Goal: Check status

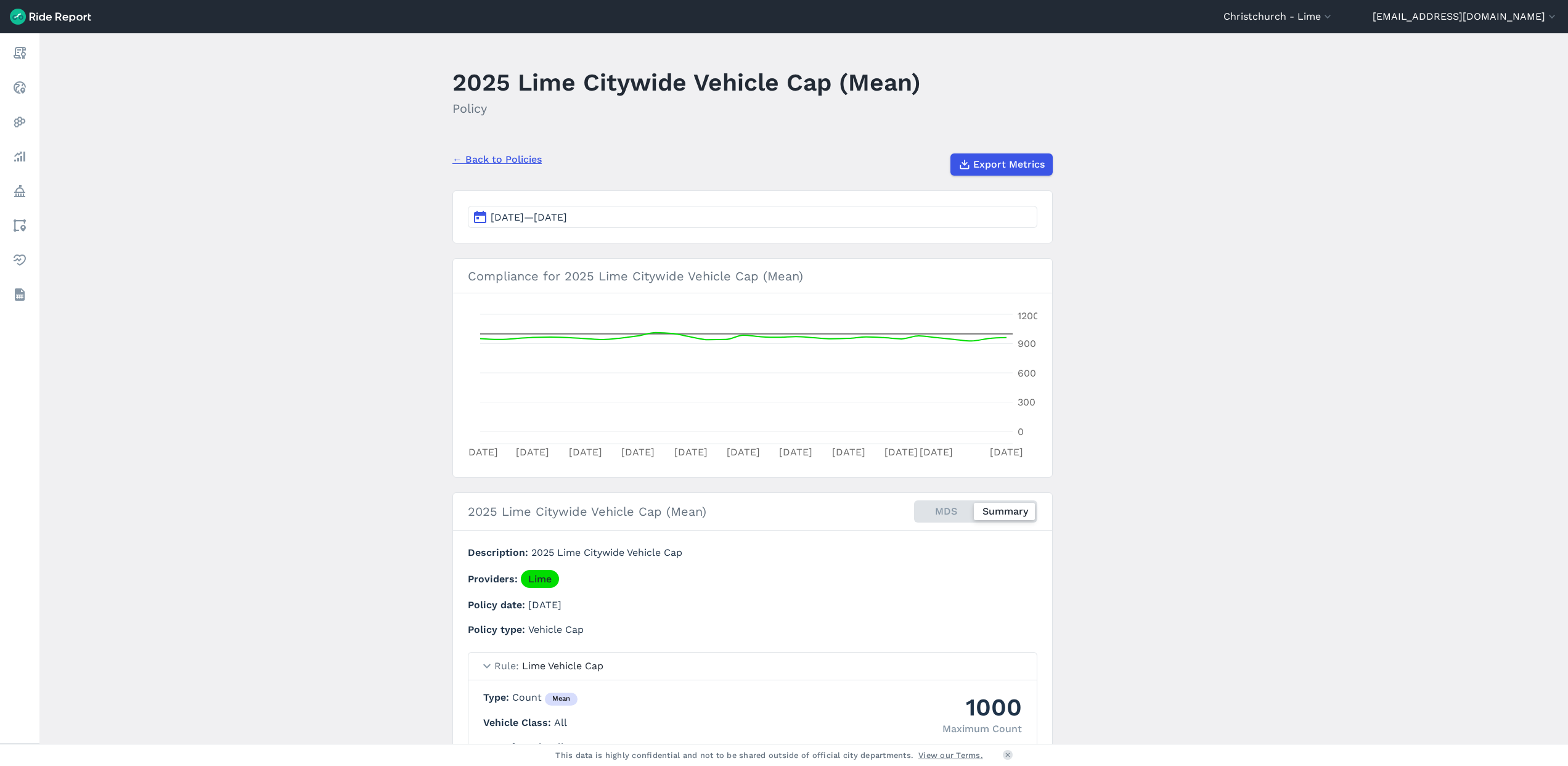
click at [977, 219] on button "[DATE]—[DATE]" at bounding box center [752, 217] width 569 height 22
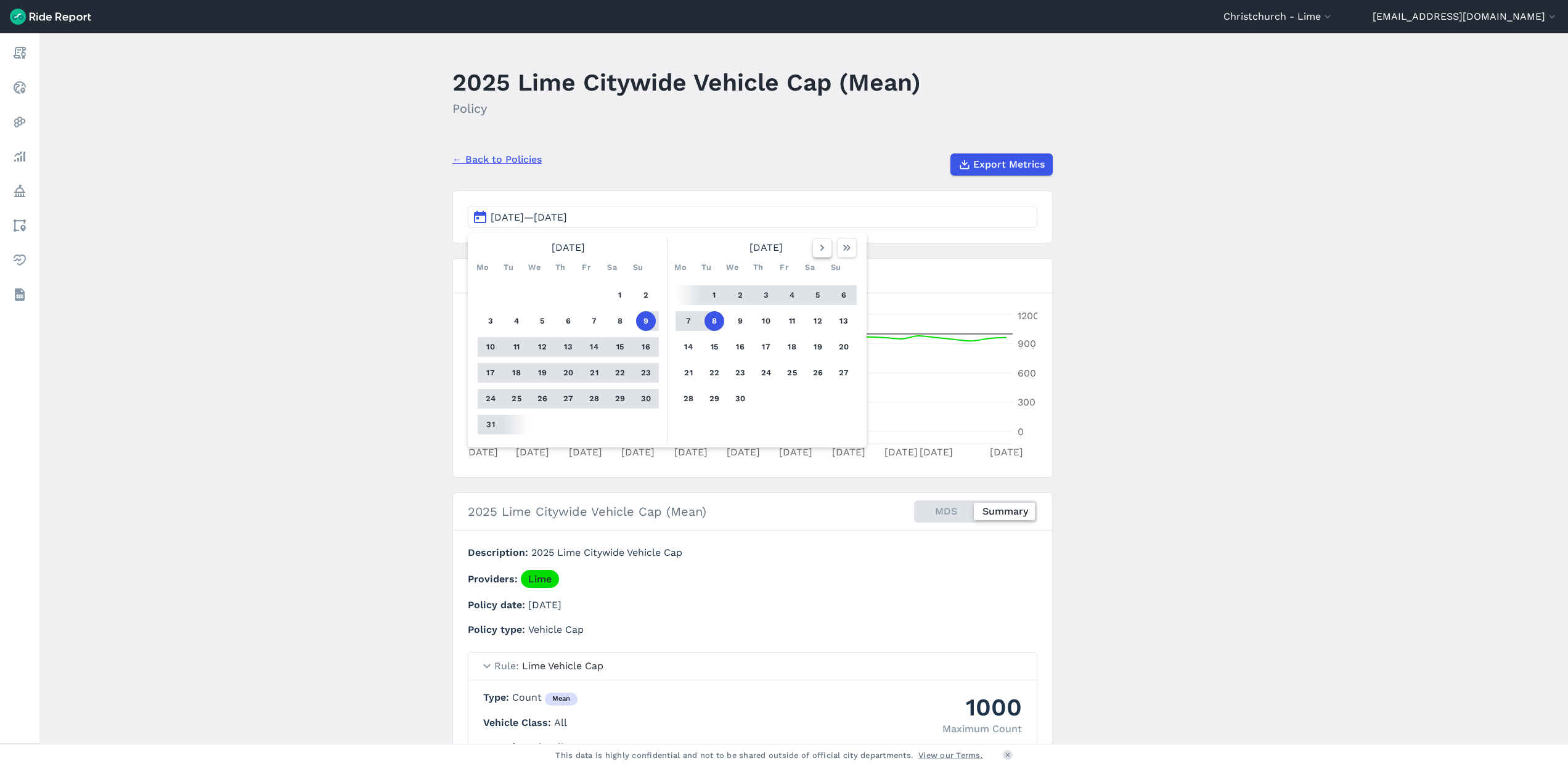
click at [824, 246] on icon "button" at bounding box center [822, 248] width 12 height 12
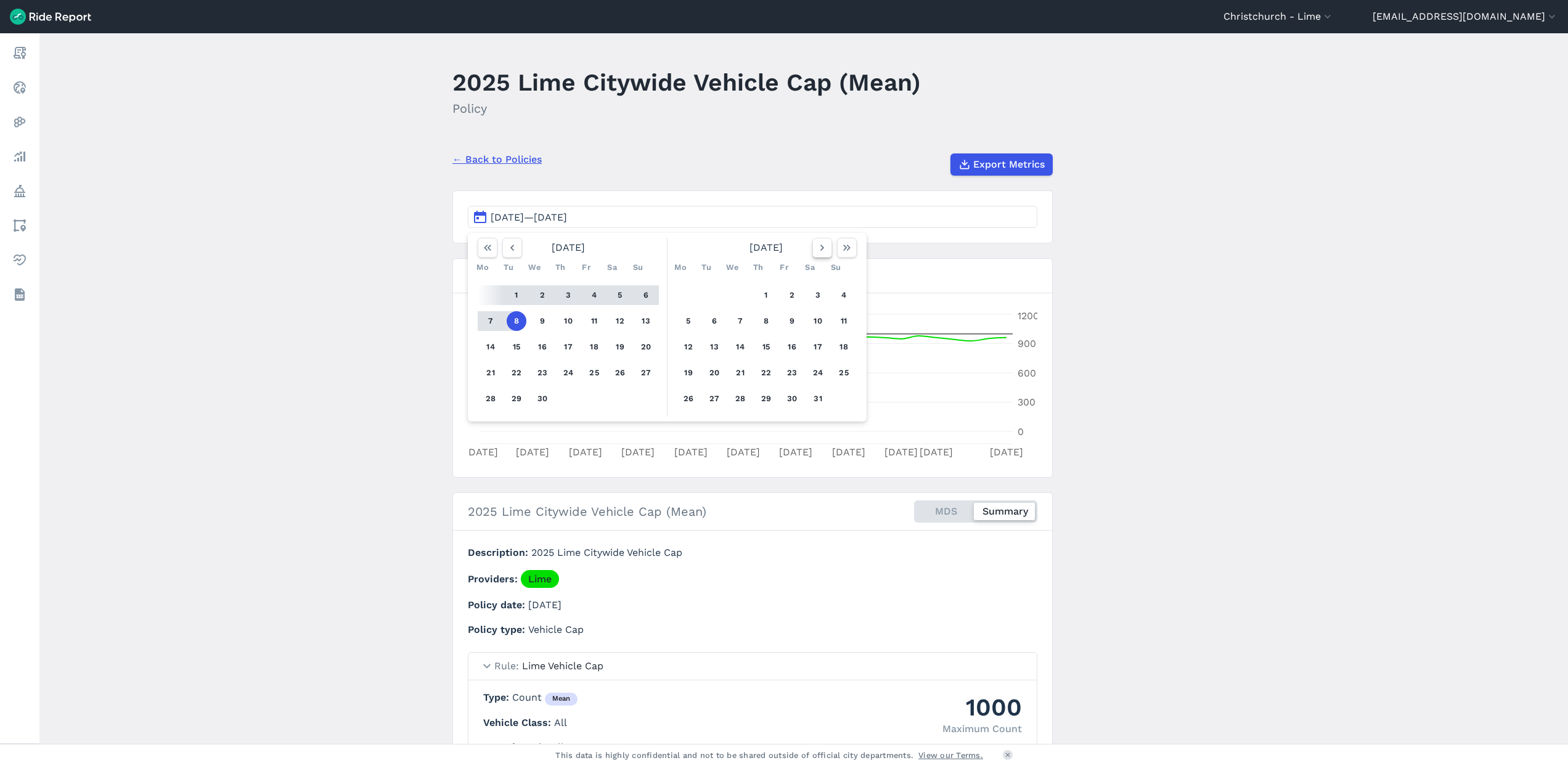
click at [824, 246] on icon "button" at bounding box center [822, 248] width 12 height 12
click at [682, 395] on button "29" at bounding box center [689, 399] width 20 height 20
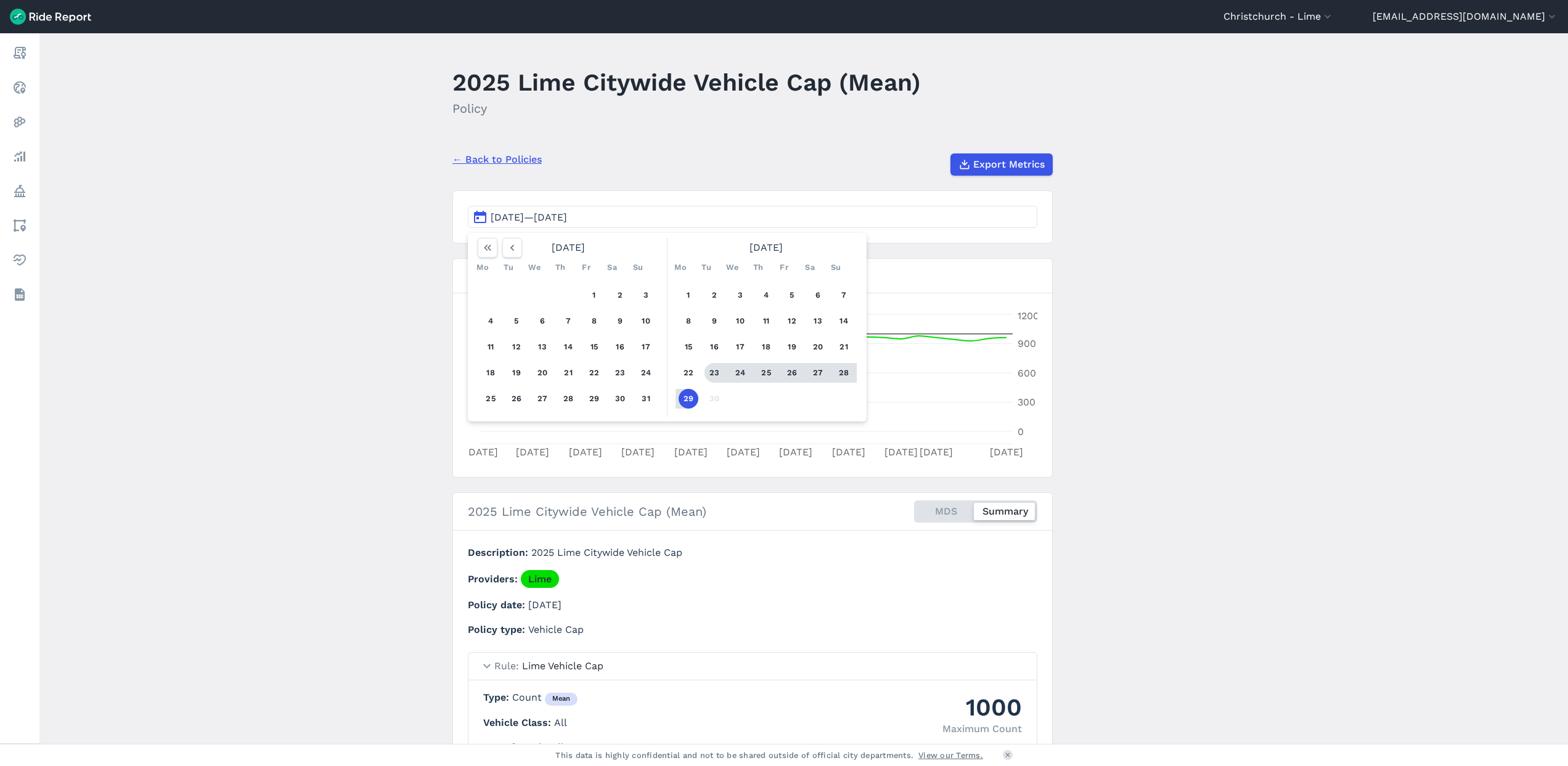
click at [711, 374] on button "23" at bounding box center [714, 373] width 20 height 20
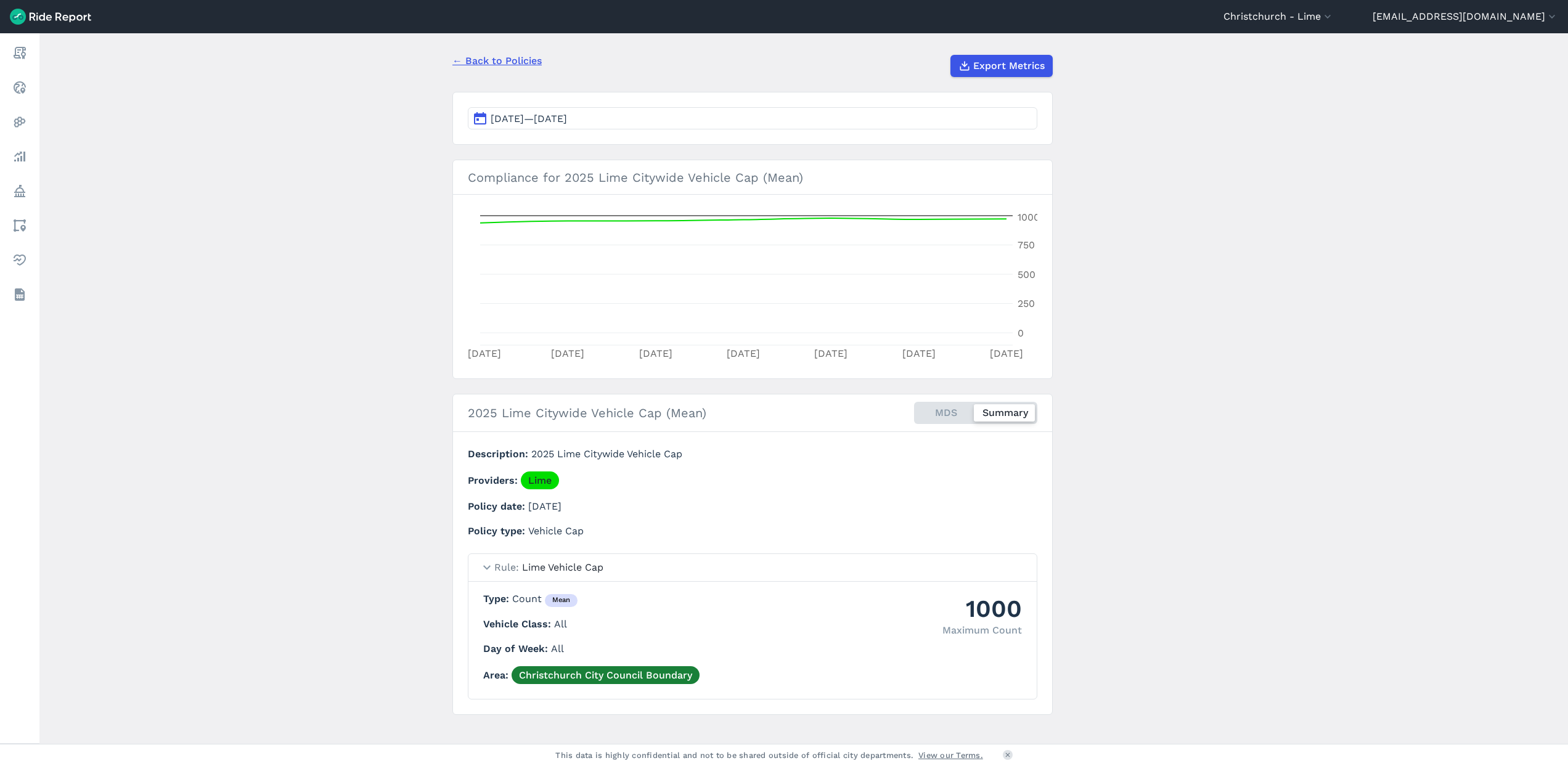
scroll to position [114, 0]
